Goal: Task Accomplishment & Management: Manage account settings

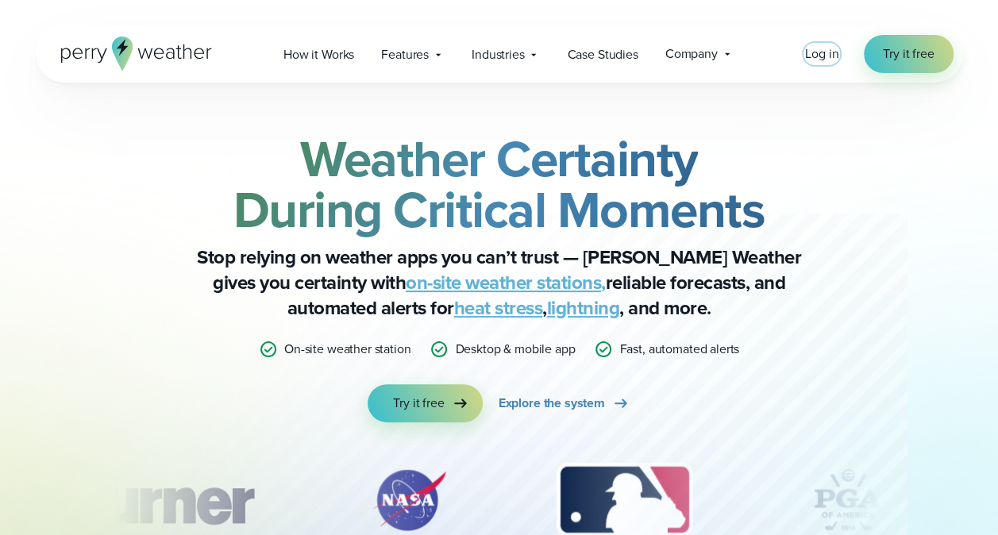
click at [815, 56] on span "Log in" at bounding box center [821, 53] width 33 height 18
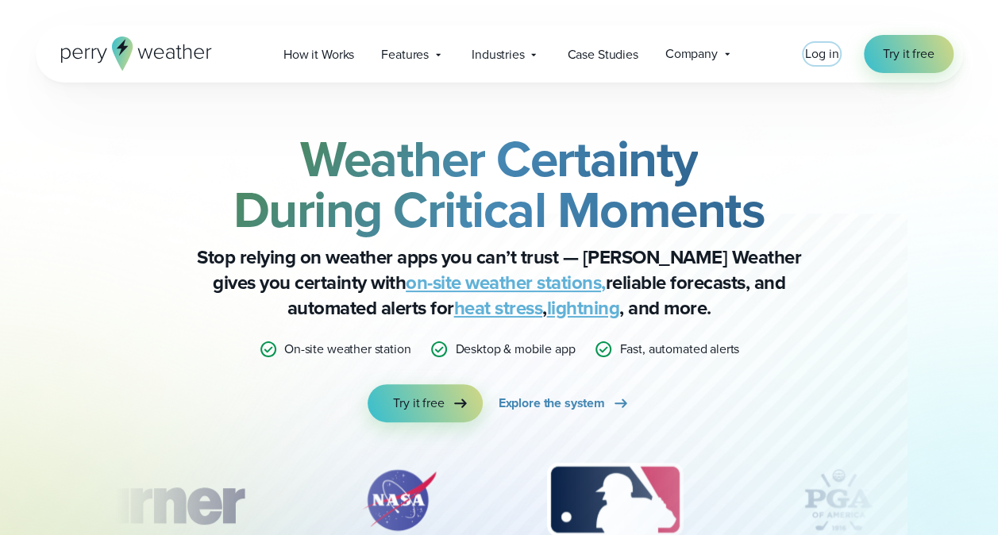
click at [829, 55] on span "Log in" at bounding box center [821, 53] width 33 height 18
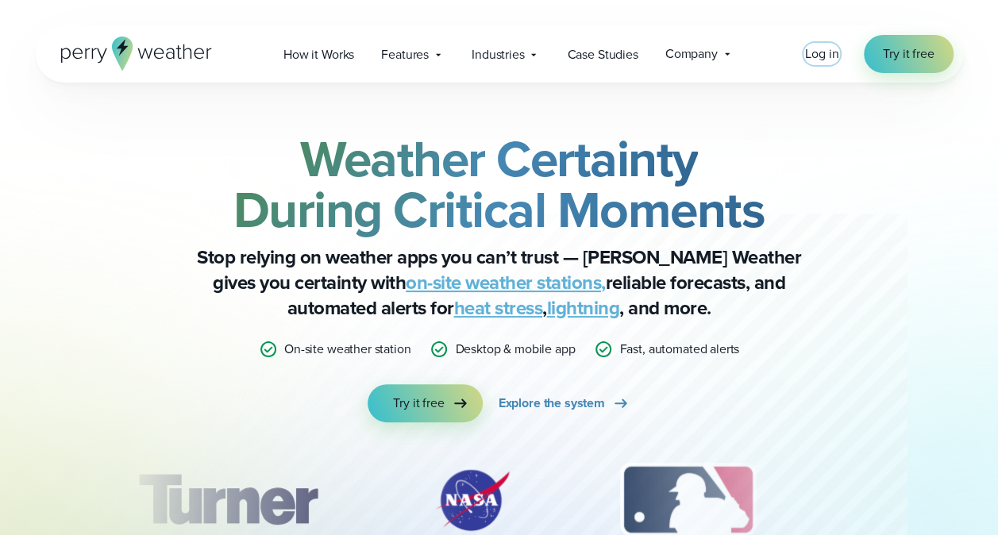
click at [837, 62] on span "Log in" at bounding box center [821, 53] width 33 height 18
